Goal: Task Accomplishment & Management: Manage account settings

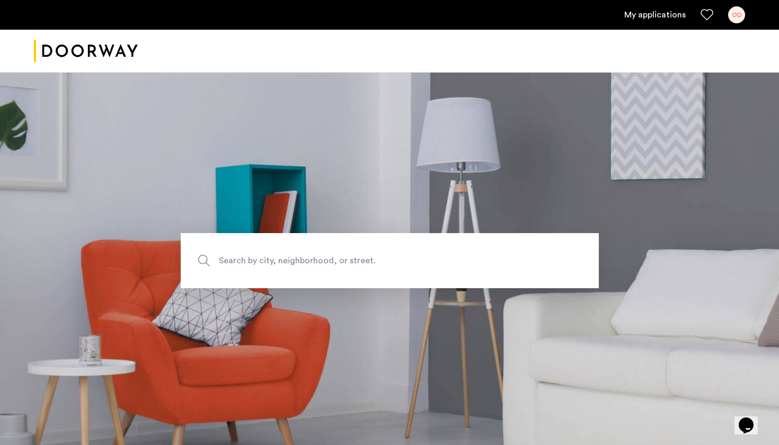
click at [661, 15] on link "My applications" at bounding box center [654, 14] width 61 height 13
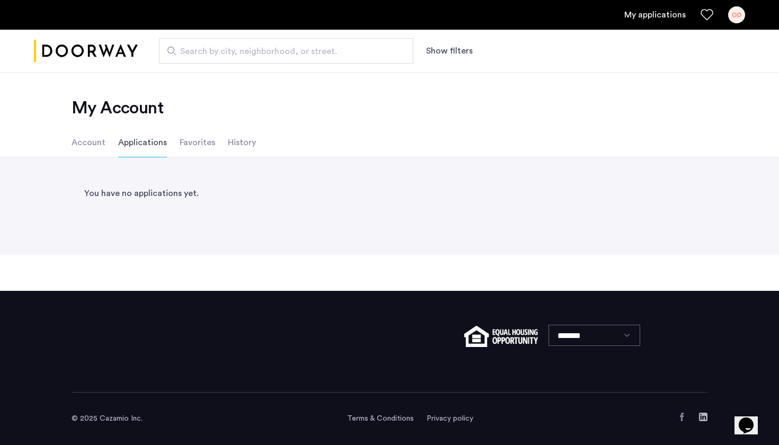
click at [102, 144] on li "Account" at bounding box center [89, 143] width 34 height 30
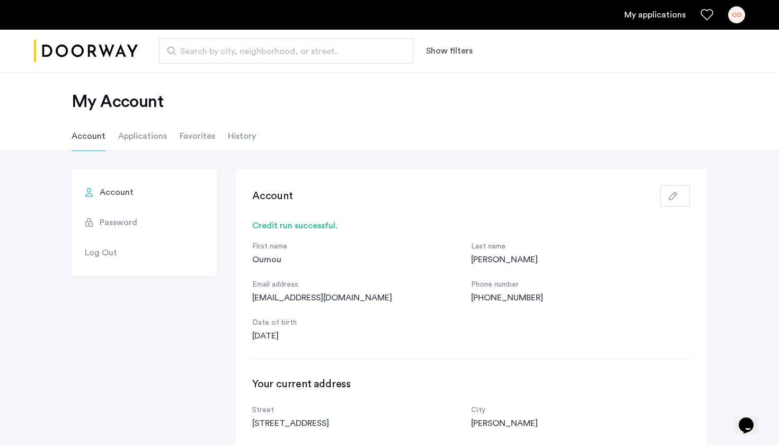
scroll to position [14, 0]
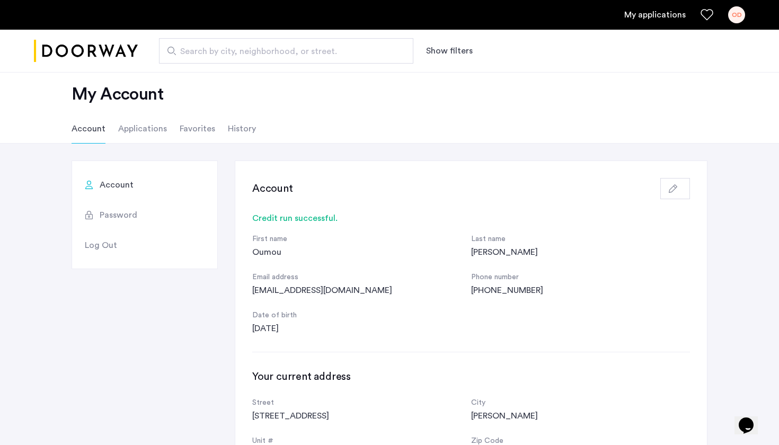
click at [240, 134] on li "History" at bounding box center [242, 129] width 28 height 30
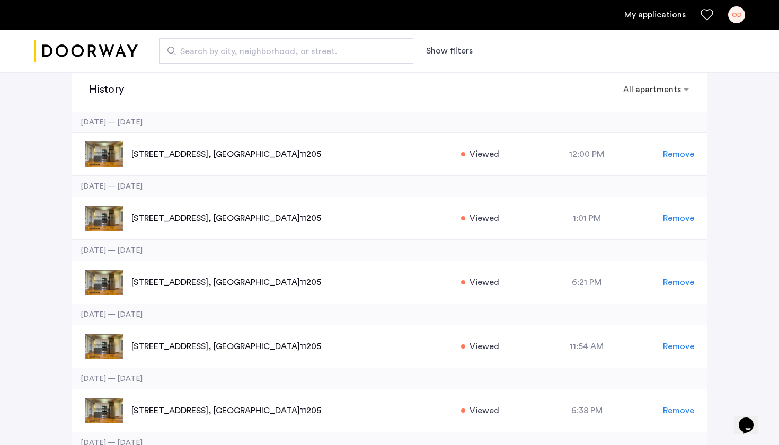
scroll to position [119, 0]
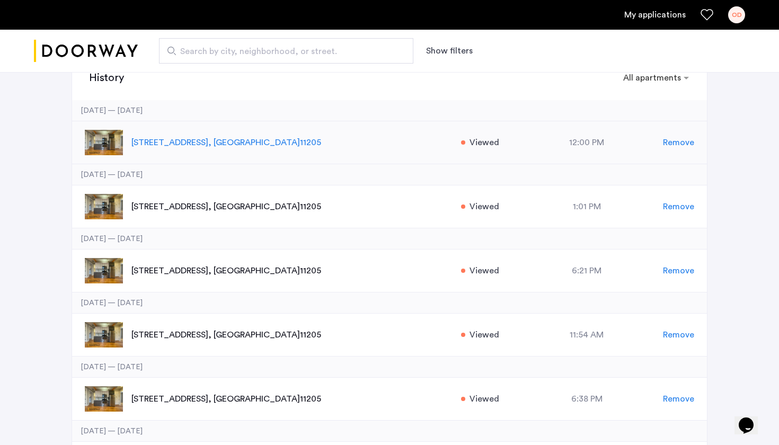
click at [230, 142] on p "81 Carlton Avenue, Unit 1, Brooklyn , NY 11205" at bounding box center [290, 142] width 318 height 13
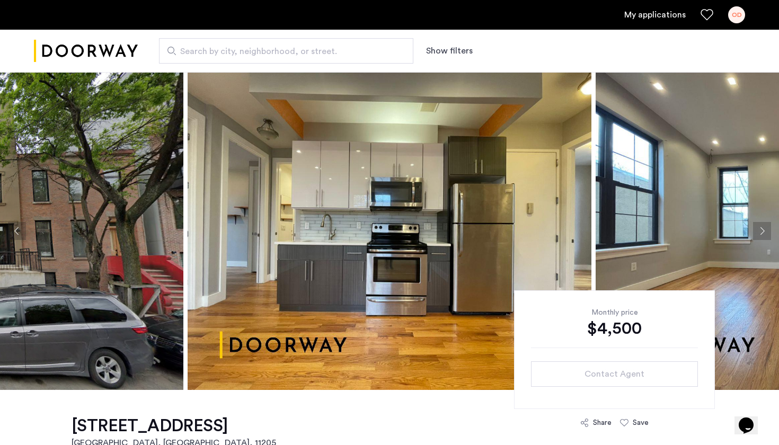
click at [739, 13] on div "OD" at bounding box center [736, 14] width 17 height 17
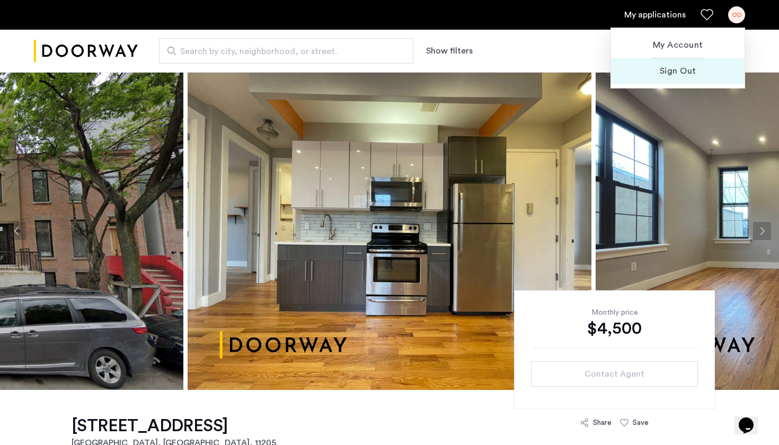
click at [689, 65] on span "Sign Out" at bounding box center [677, 71] width 117 height 13
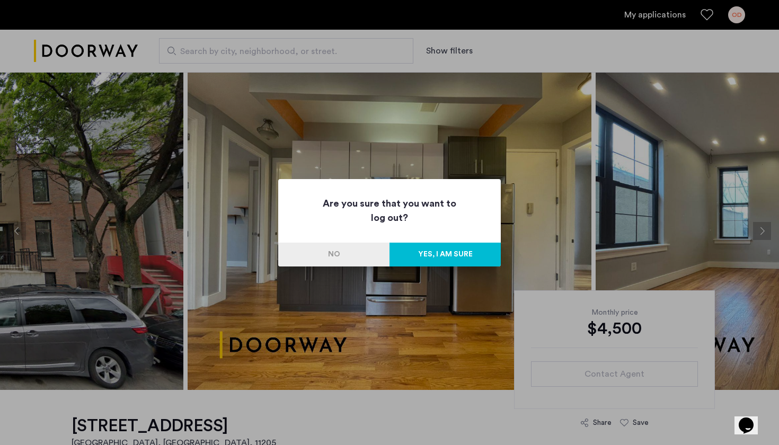
click at [444, 250] on button "Yes, I am sure" at bounding box center [444, 255] width 111 height 24
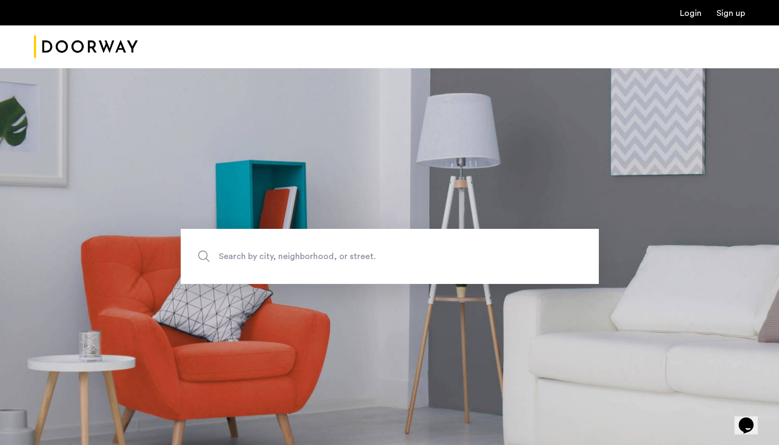
click at [692, 13] on link "Login" at bounding box center [691, 13] width 22 height 8
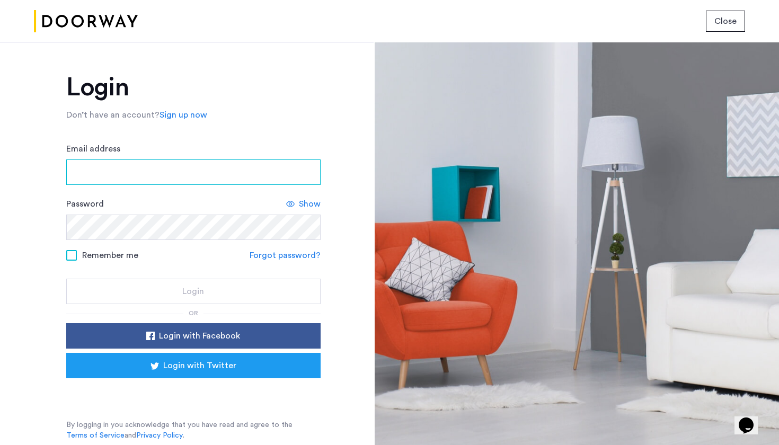
type input "**********"
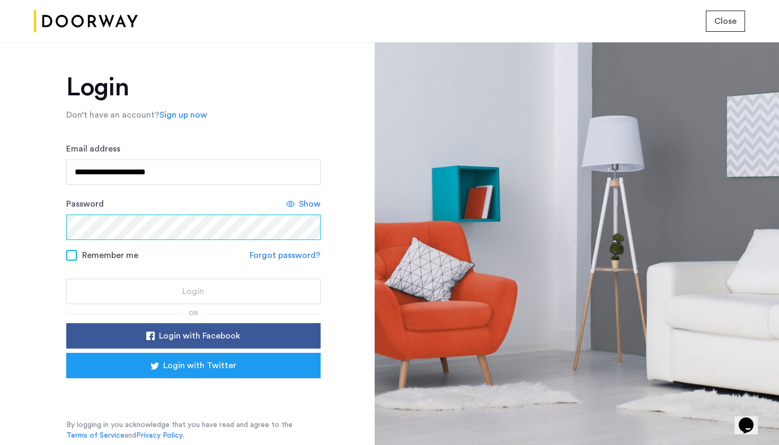
click at [193, 292] on button "Login" at bounding box center [193, 291] width 254 height 25
